Goal: Information Seeking & Learning: Check status

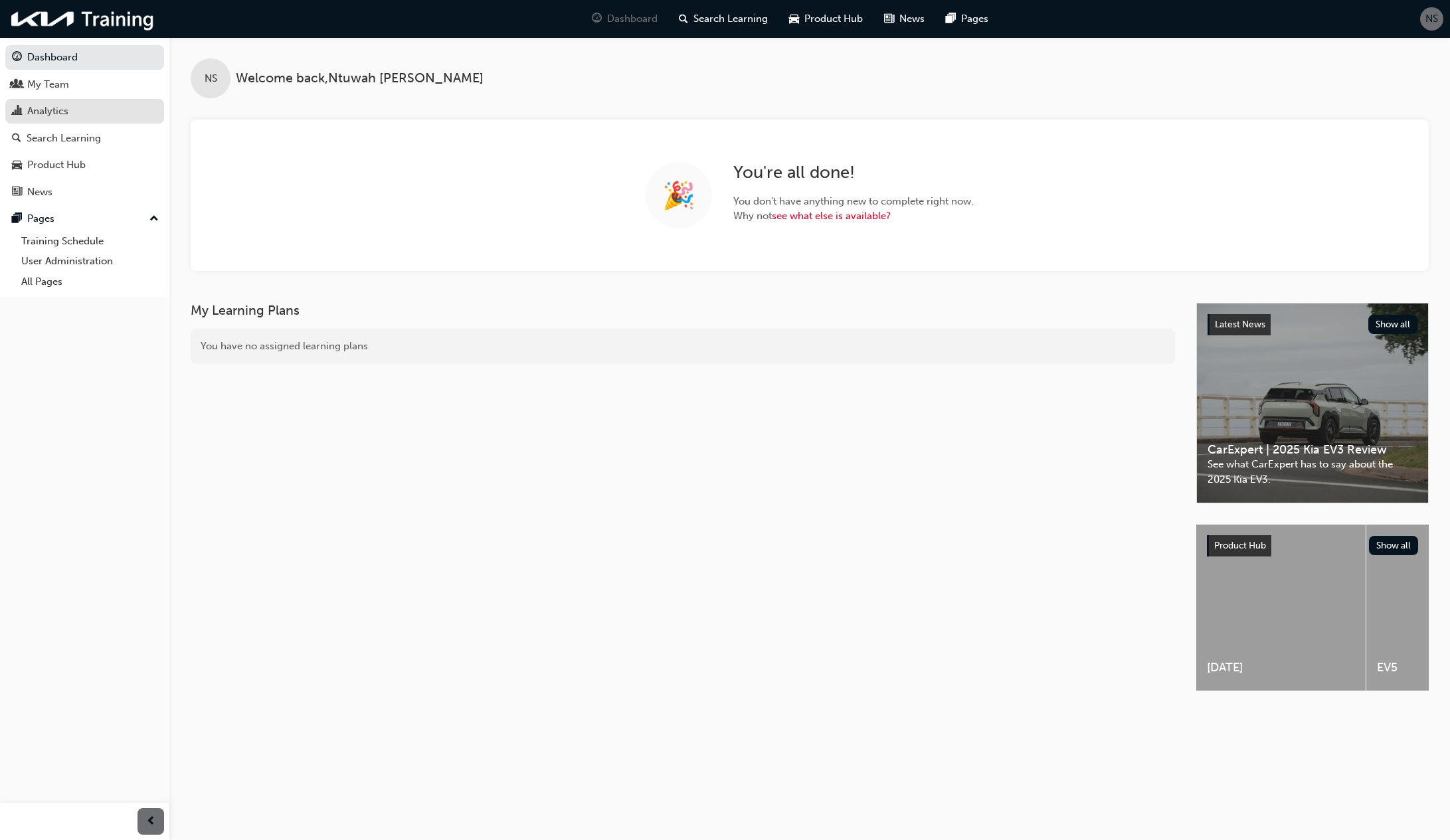
click at [56, 105] on div "Analytics" at bounding box center [48, 112] width 41 height 15
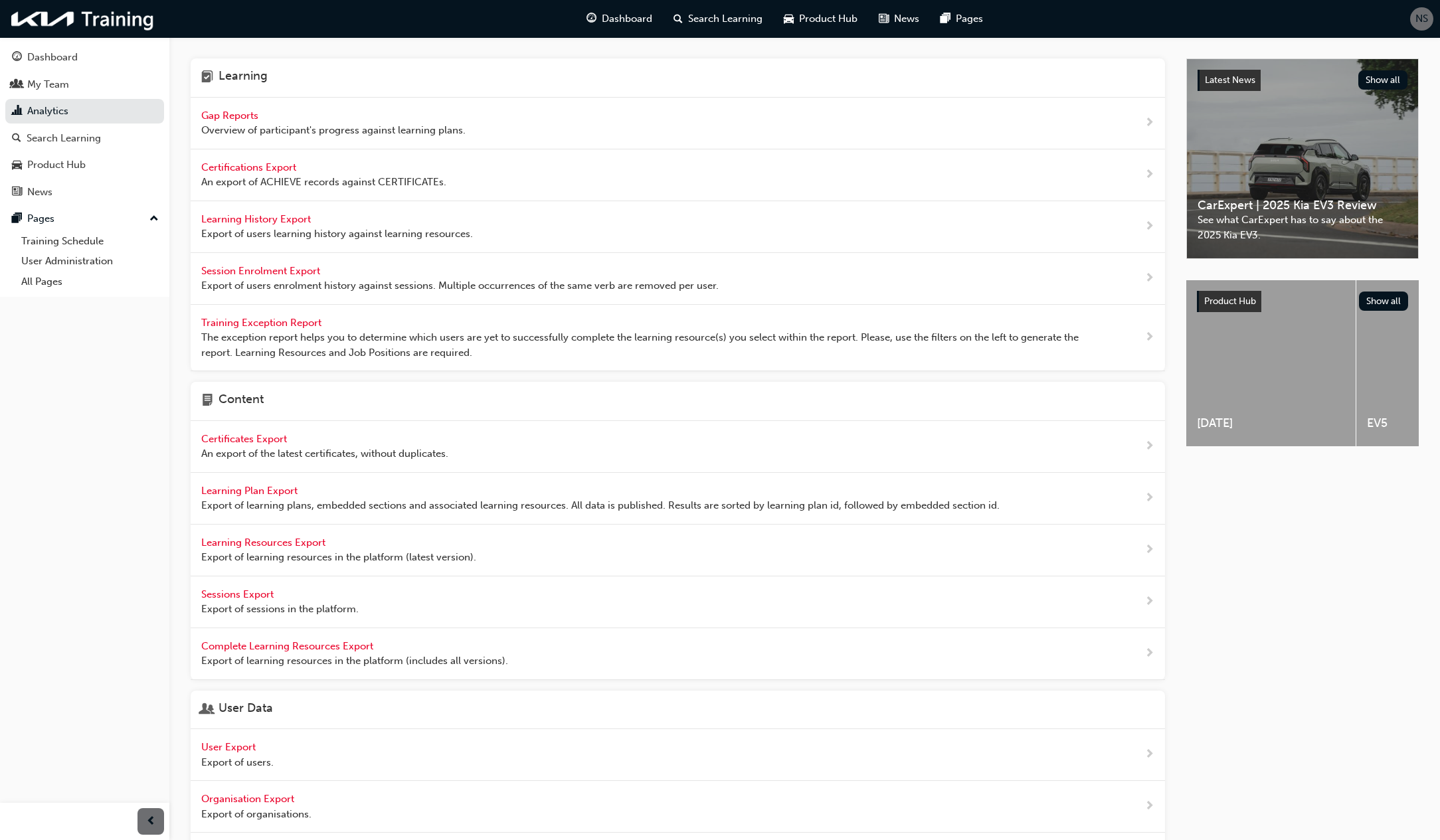
click at [245, 118] on span "Gap Reports" at bounding box center [231, 116] width 60 height 12
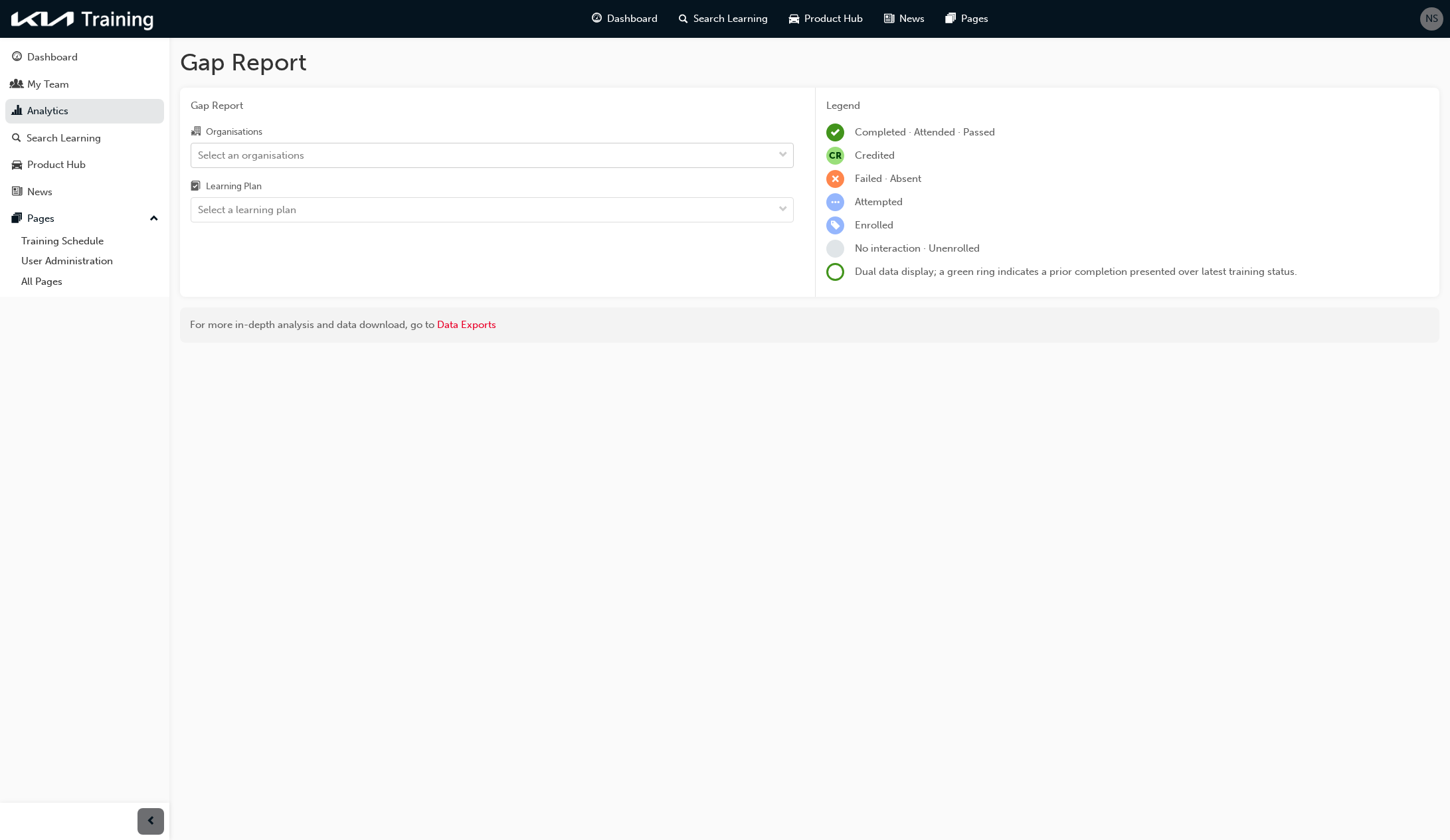
click at [271, 155] on div "Select an organisations" at bounding box center [252, 155] width 106 height 15
click at [199, 155] on input "Organisations Select an organisations" at bounding box center [199, 154] width 2 height 11
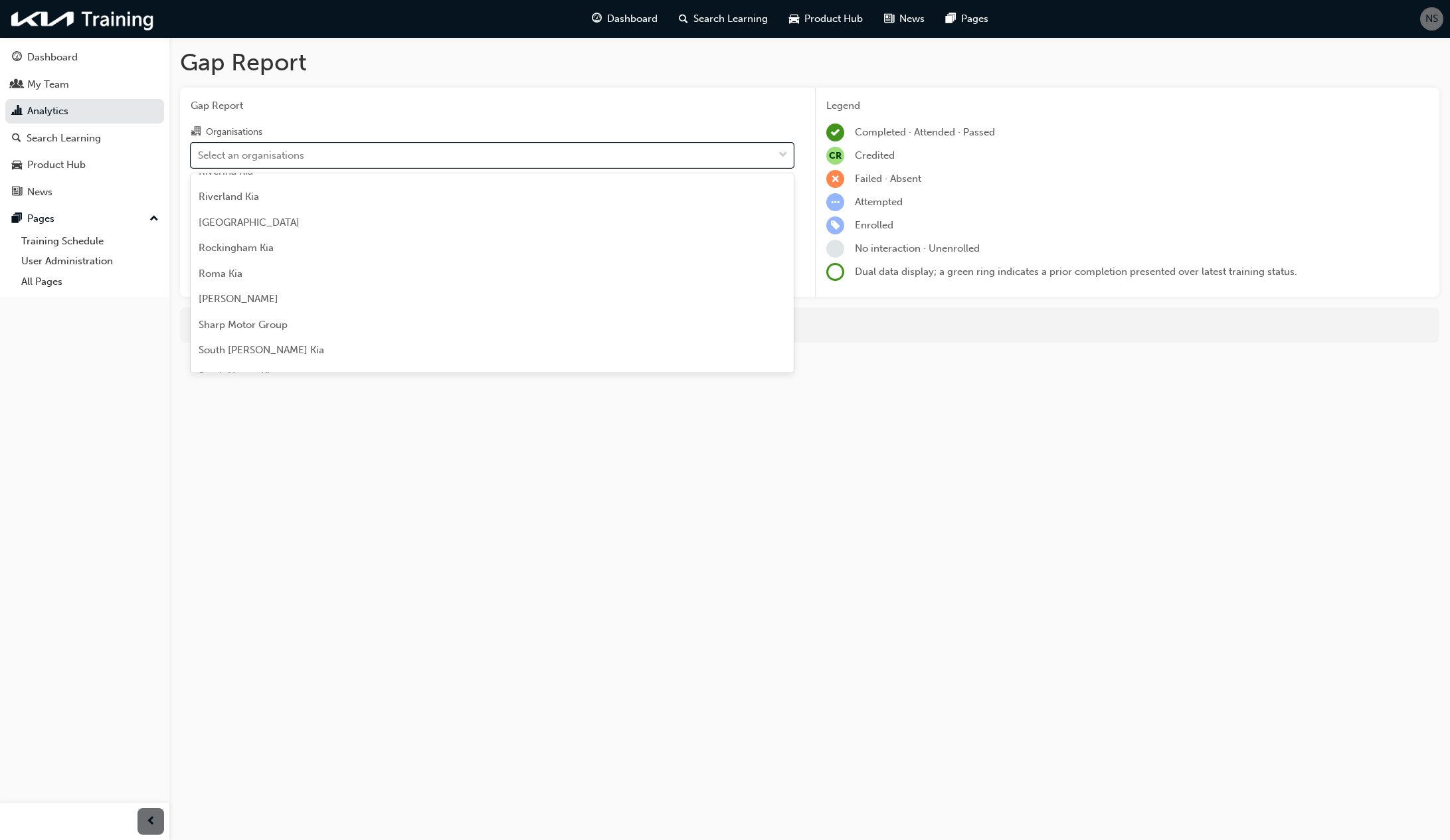
scroll to position [3453, 0]
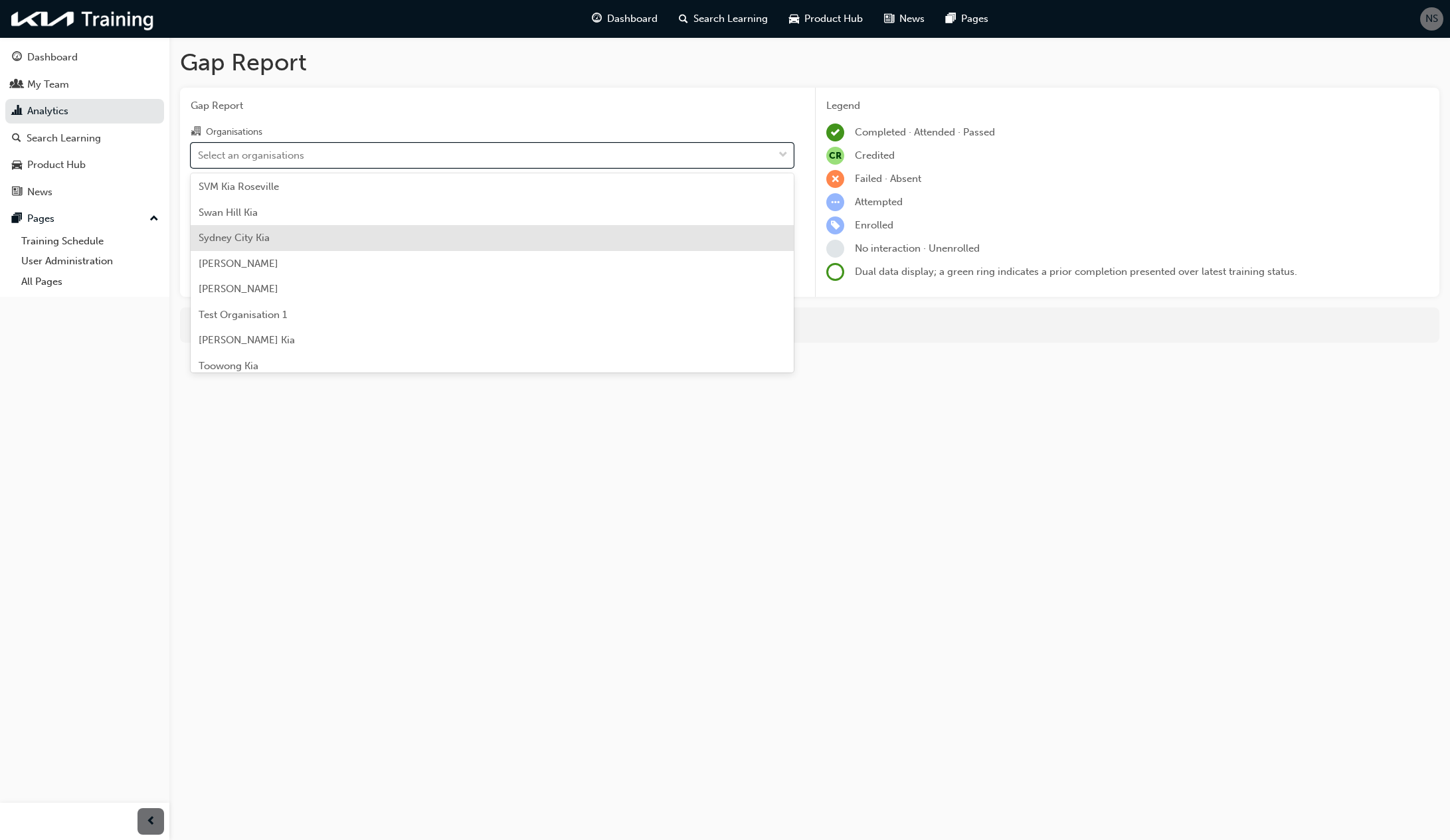
click at [349, 242] on div "Sydney City Kia" at bounding box center [492, 238] width 604 height 26
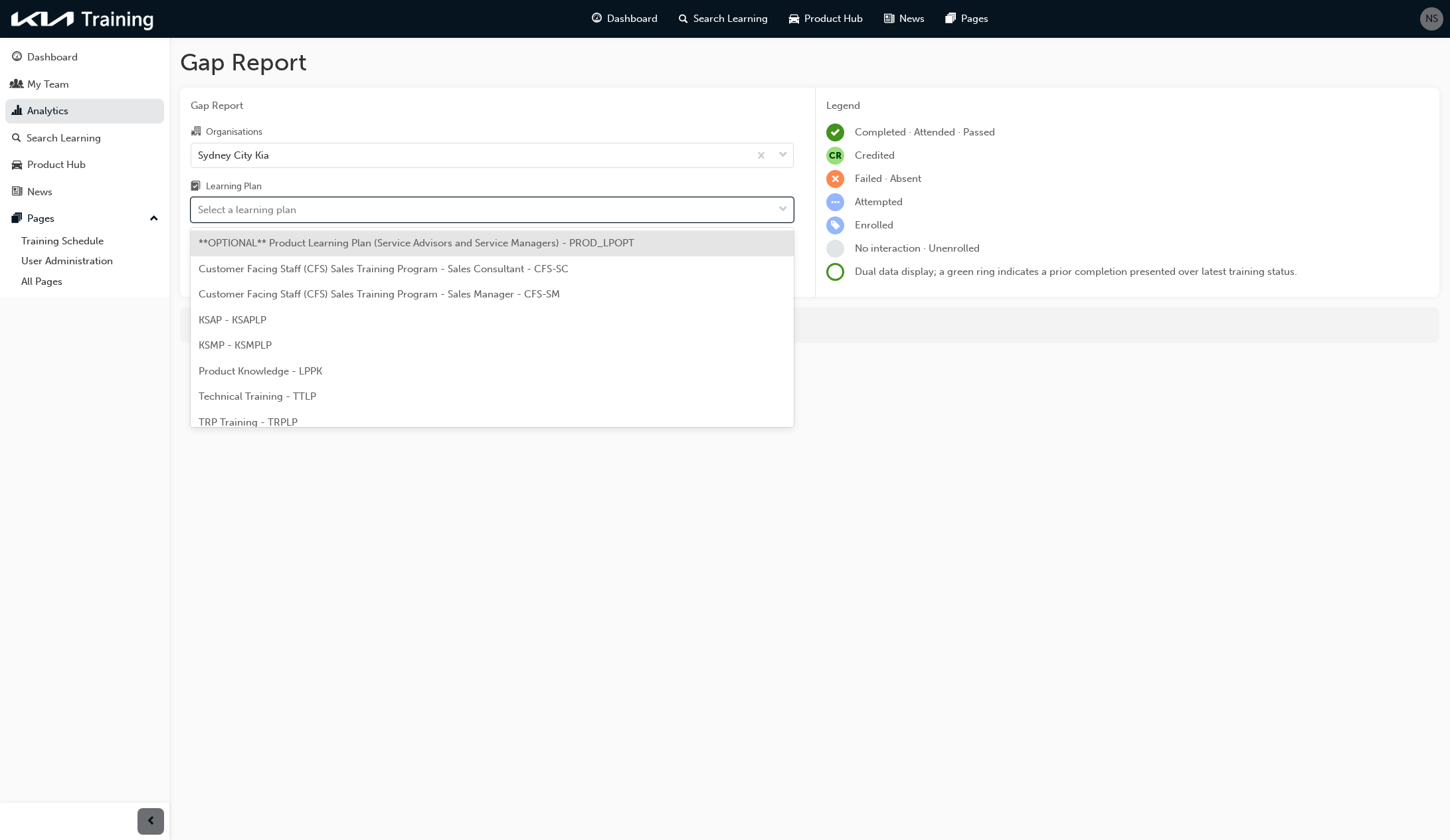
click at [317, 215] on div "Select a learning plan" at bounding box center [482, 209] width 582 height 23
click at [199, 215] on input "Learning Plan option **OPTIONAL** Product Learning Plan (Service Advisors and S…" at bounding box center [199, 209] width 2 height 11
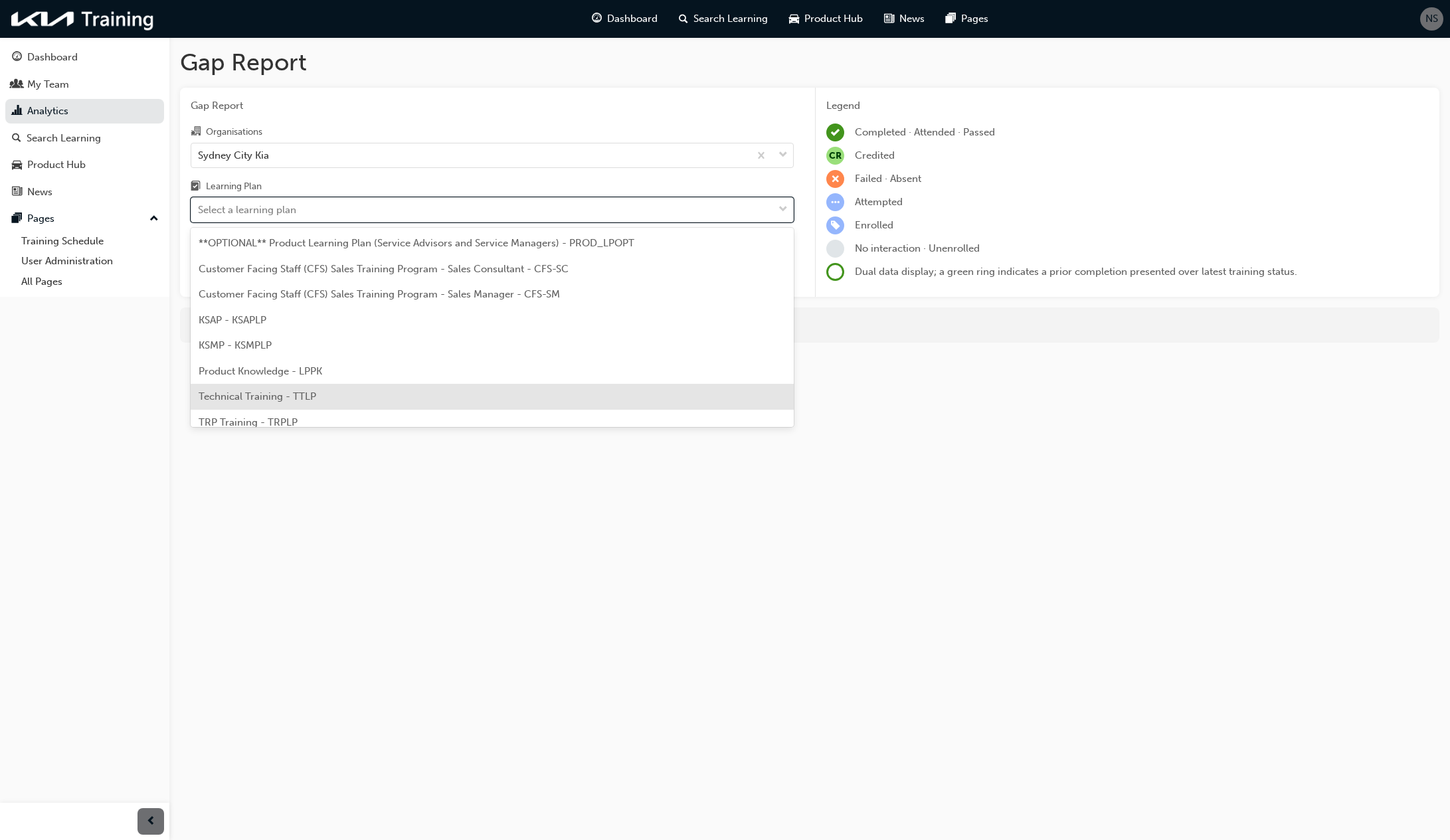
click at [290, 396] on span "Technical Training - TTLP" at bounding box center [257, 396] width 118 height 12
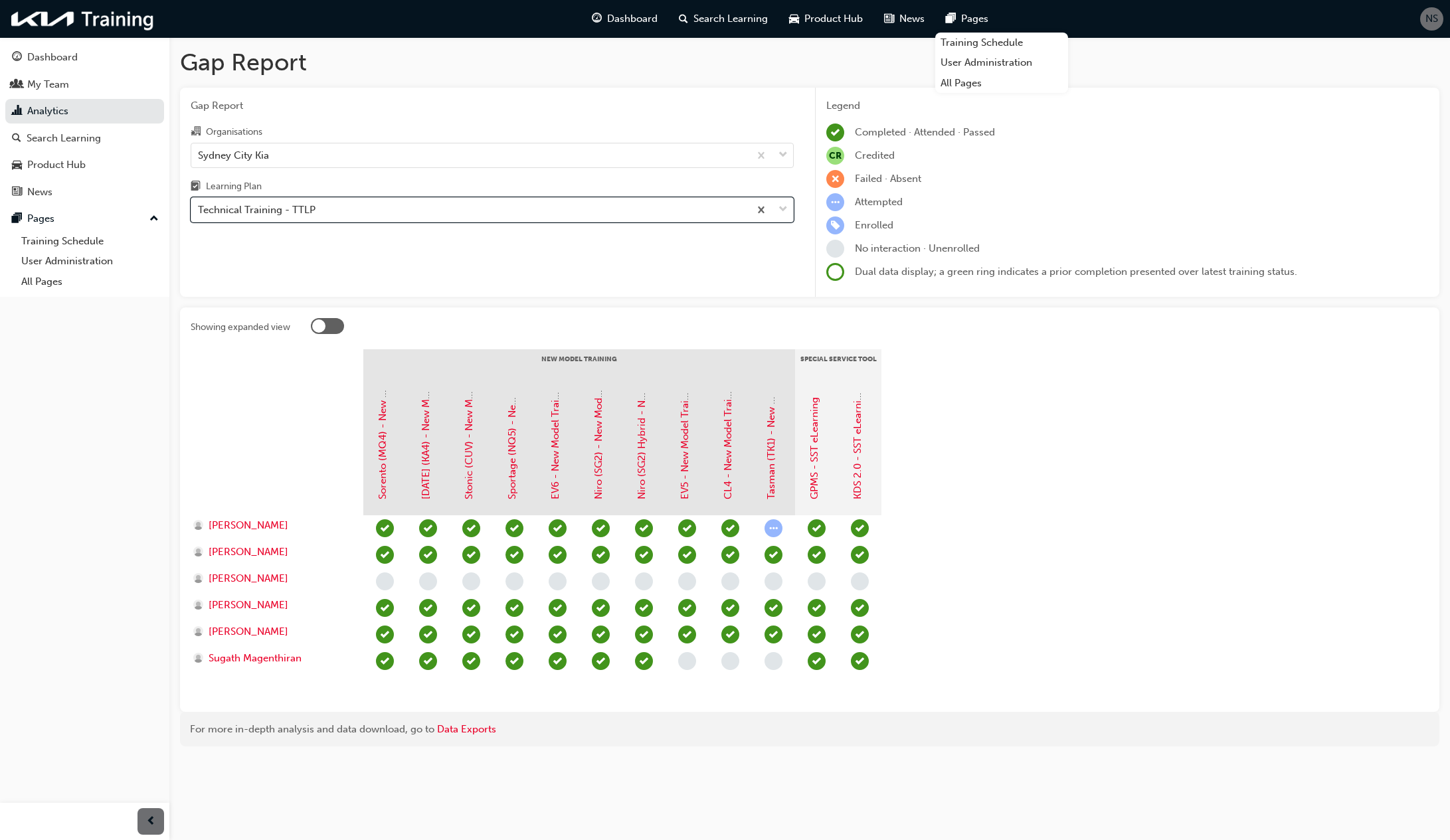
click at [1434, 21] on span "NS" at bounding box center [1432, 19] width 13 height 15
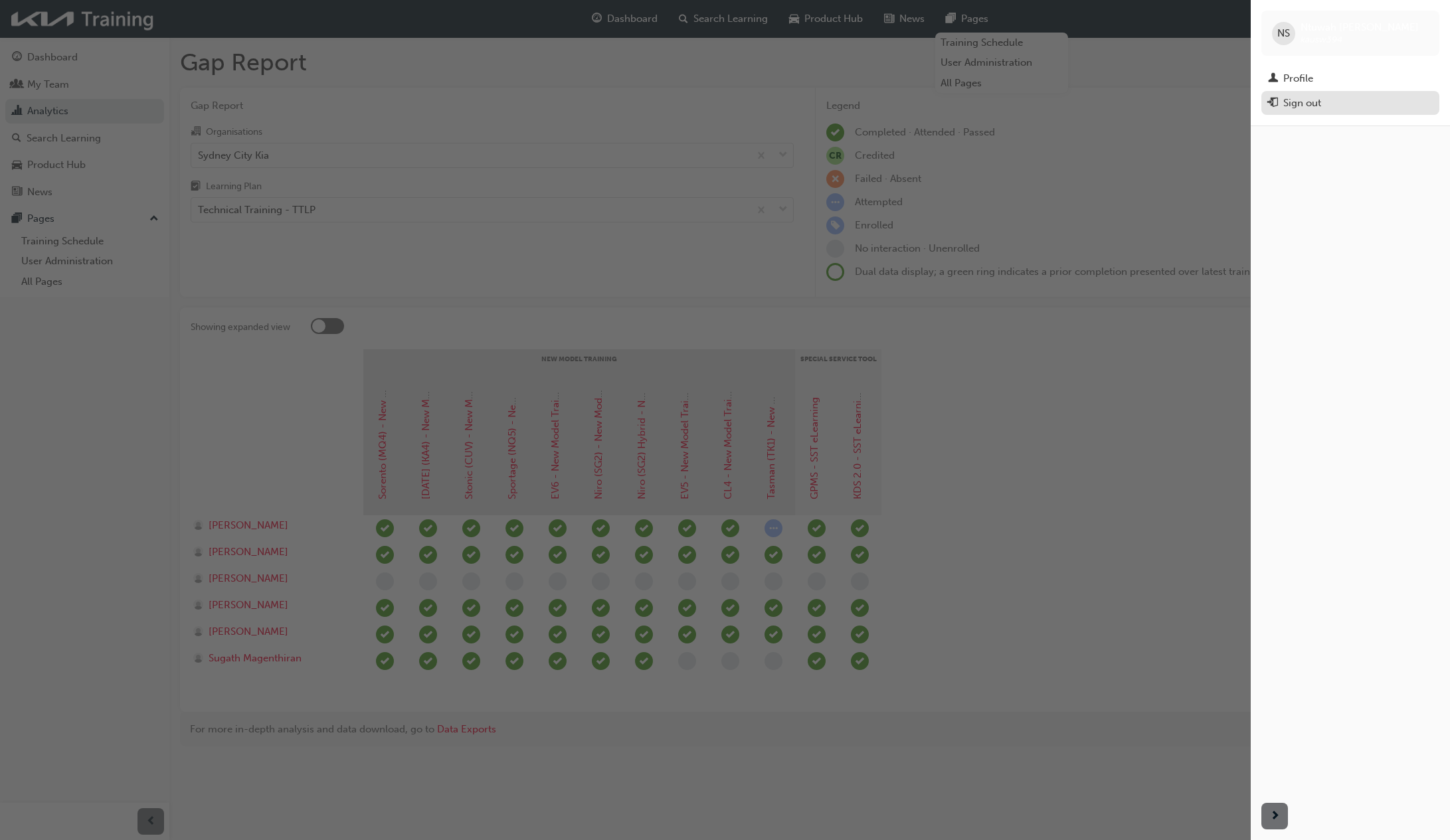
click at [1296, 105] on div "Sign out" at bounding box center [1302, 103] width 38 height 15
